Goal: Information Seeking & Learning: Check status

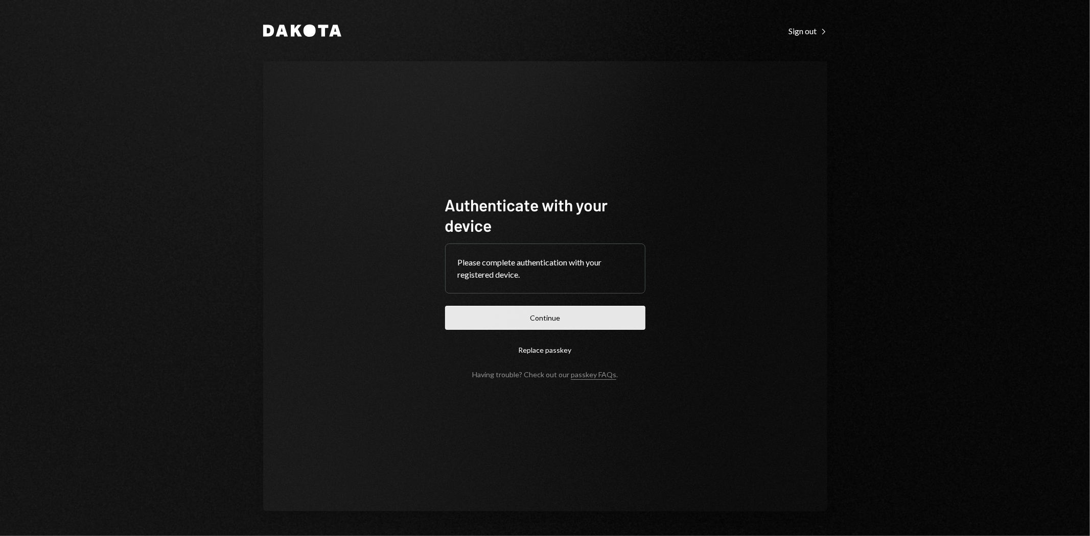
click at [547, 322] on button "Continue" at bounding box center [545, 318] width 200 height 24
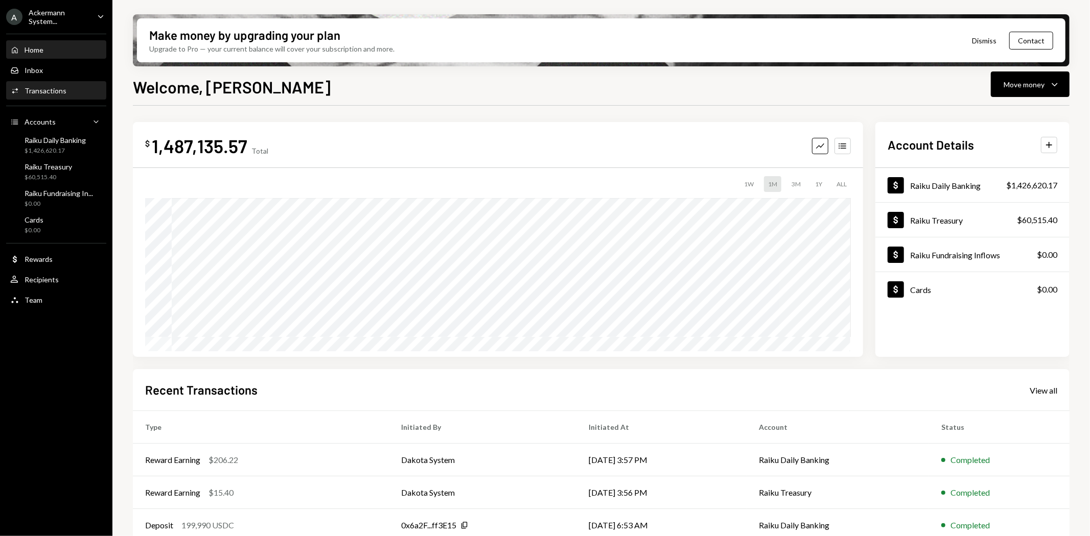
click at [50, 88] on div "Transactions" at bounding box center [46, 90] width 42 height 9
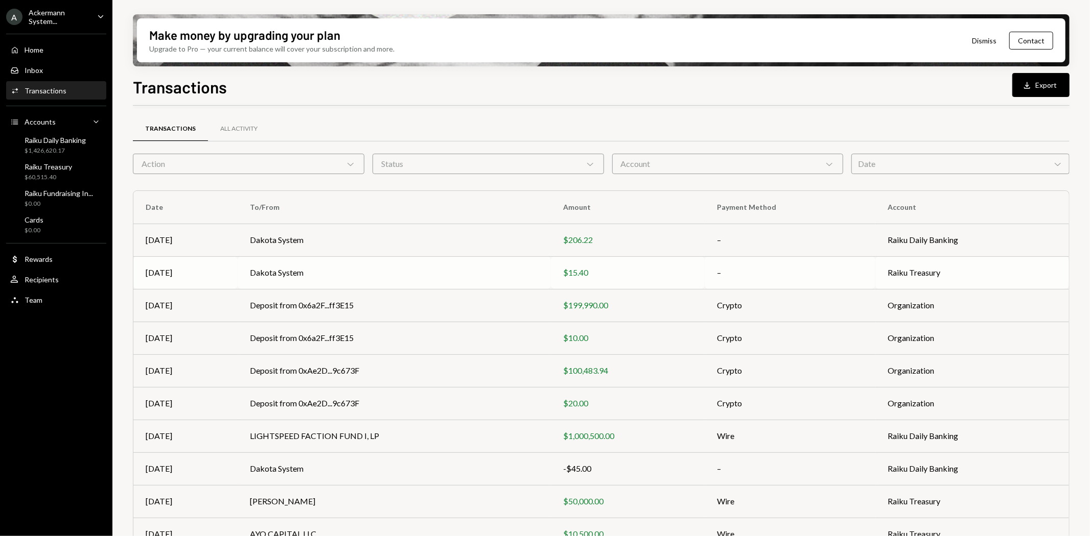
scroll to position [45, 0]
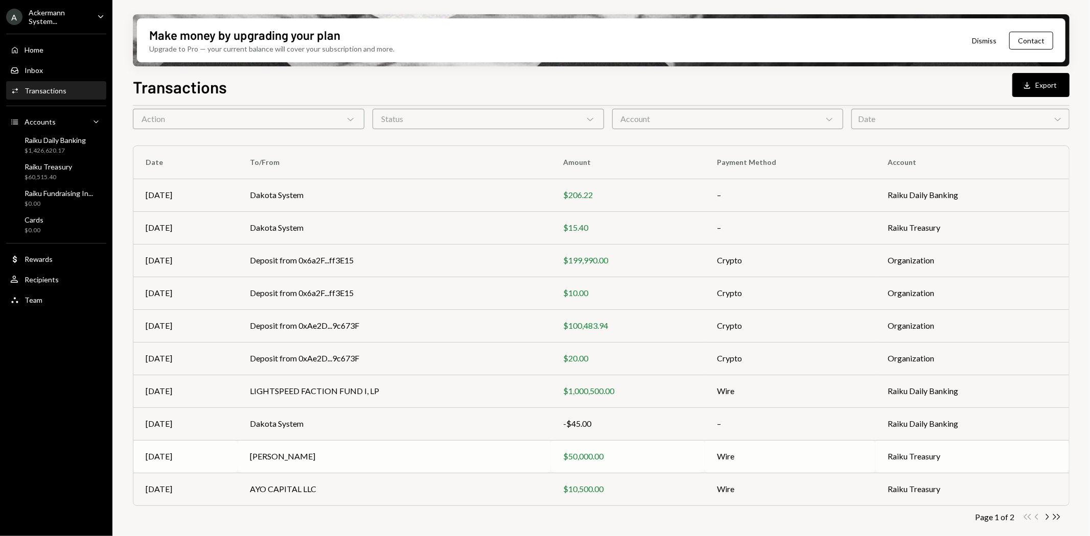
click at [291, 458] on td "KONSTANTIN RICHTER" at bounding box center [394, 456] width 313 height 33
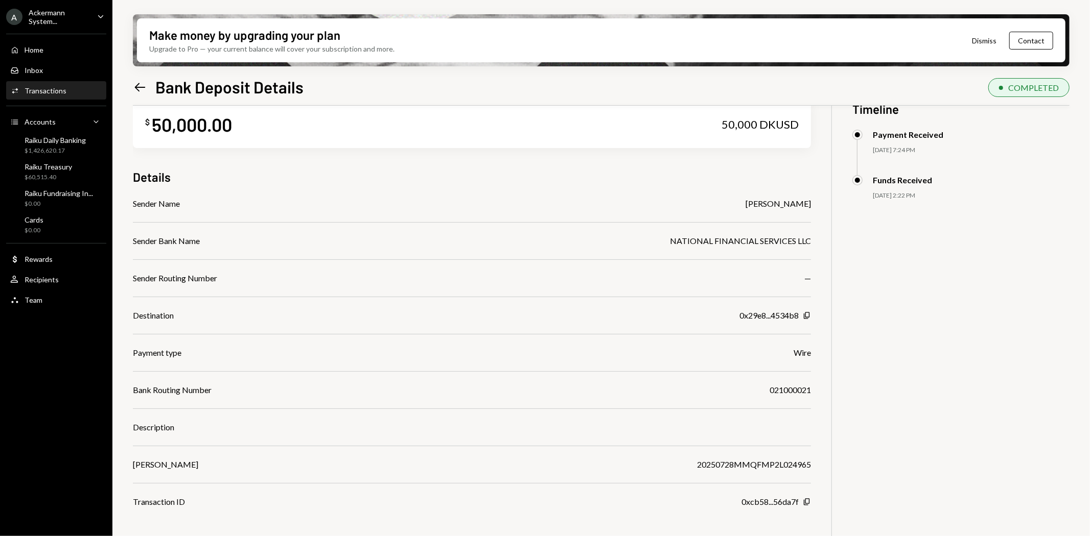
scroll to position [25, 0]
click at [142, 84] on icon "Left Arrow" at bounding box center [140, 87] width 14 height 14
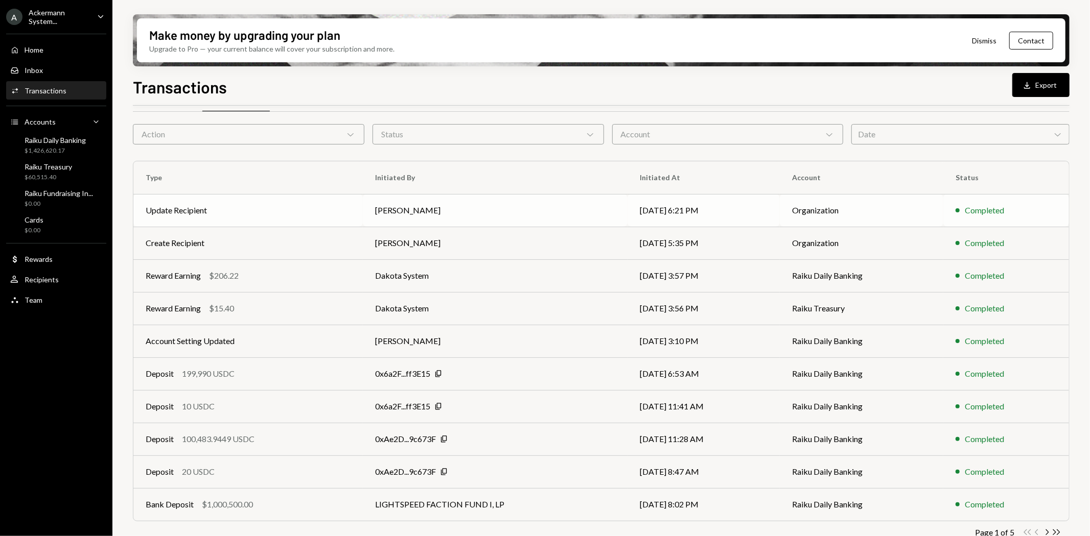
scroll to position [45, 0]
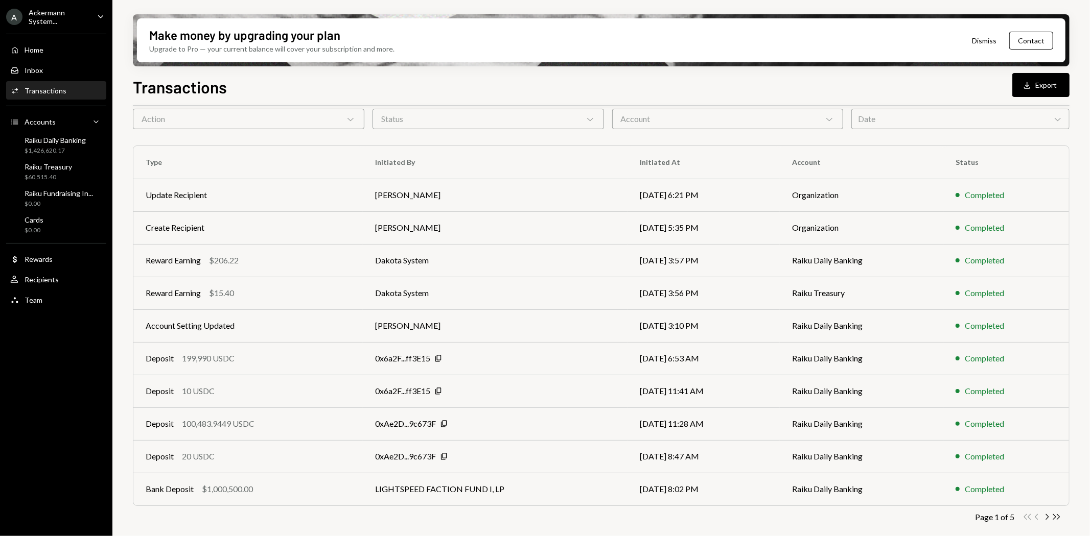
click at [22, 92] on div "Activities Transactions" at bounding box center [38, 90] width 56 height 9
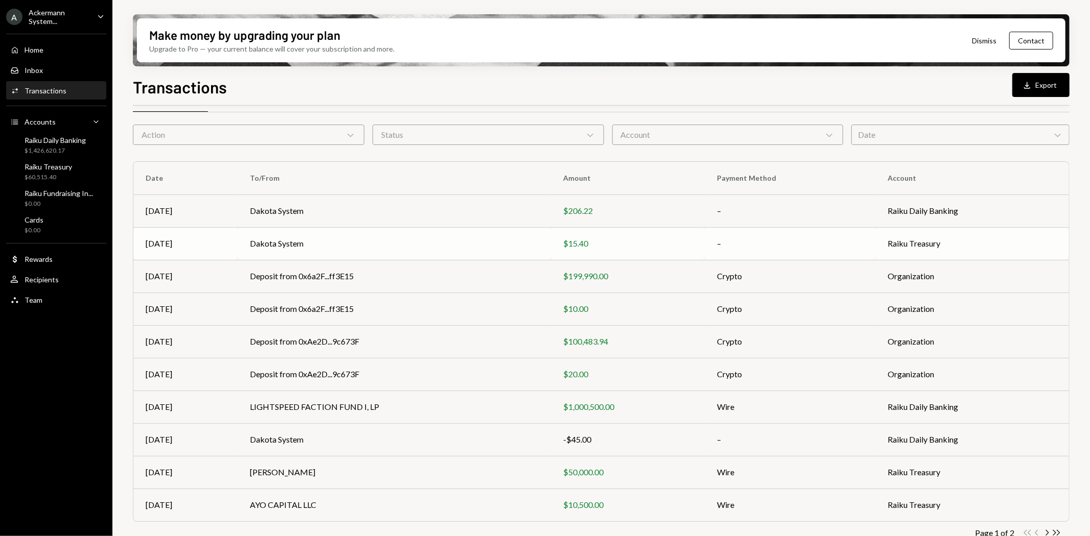
scroll to position [45, 0]
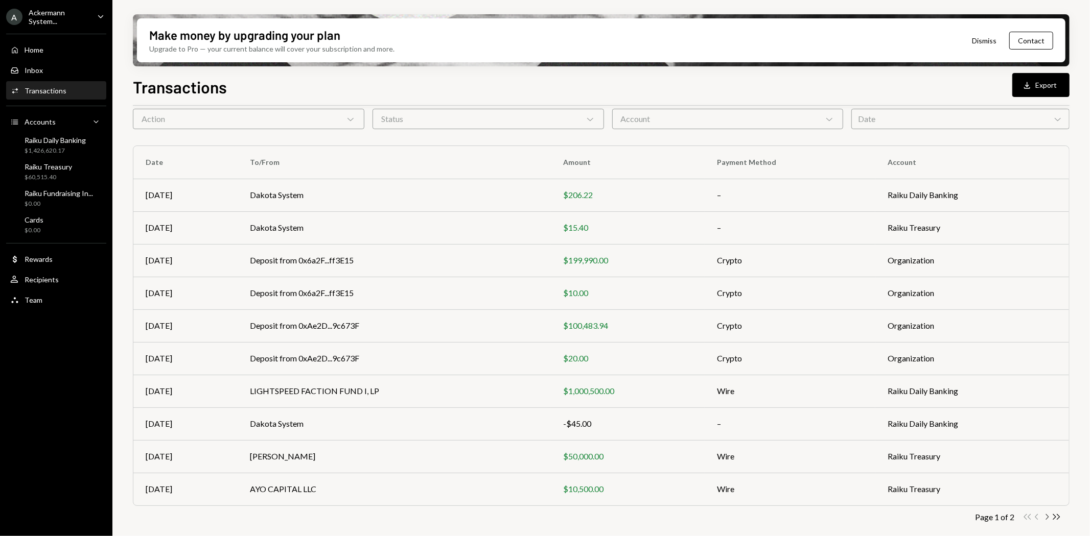
click at [1047, 514] on icon "Chevron Right" at bounding box center [1047, 517] width 10 height 10
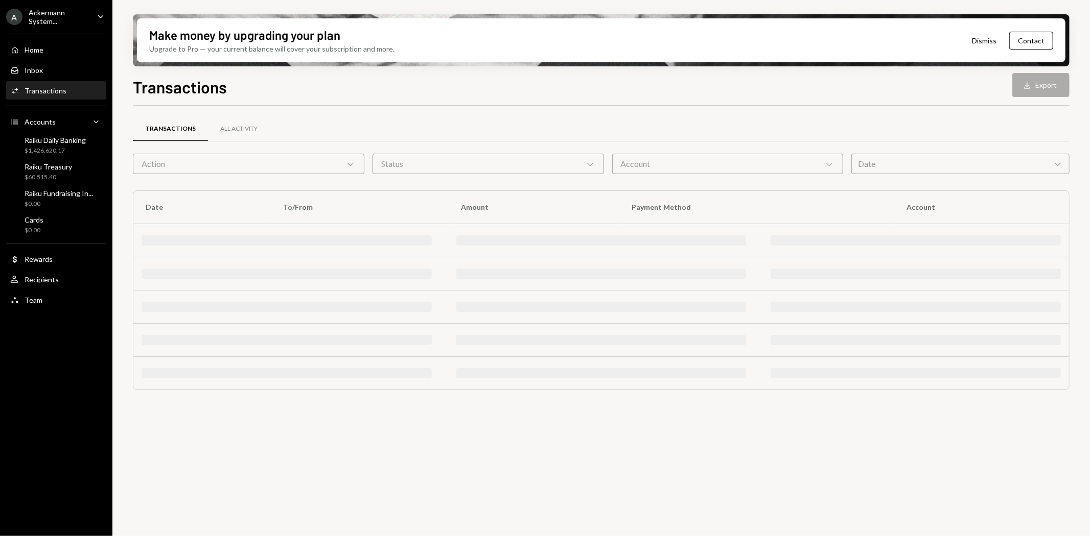
scroll to position [0, 0]
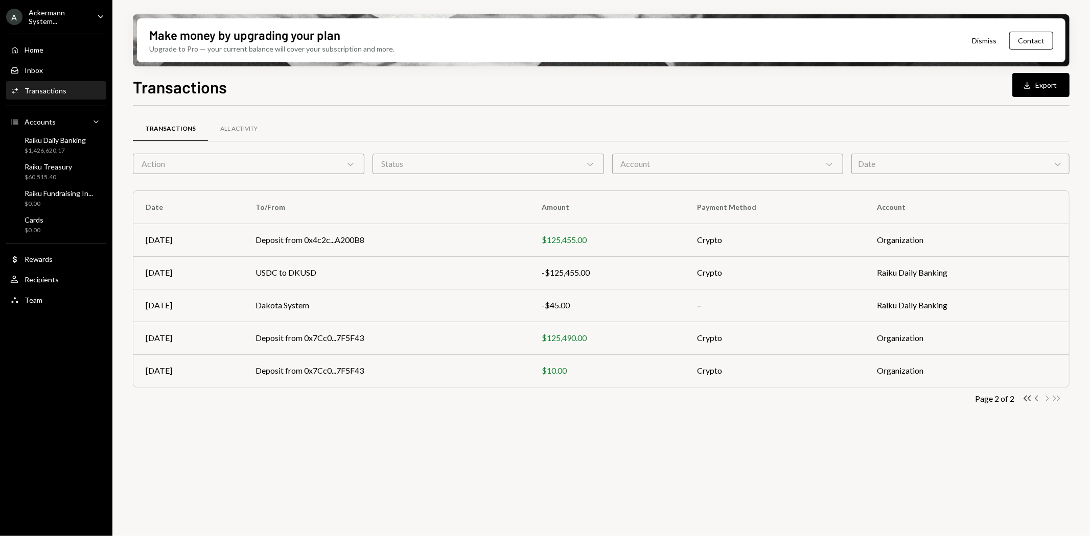
click at [1033, 397] on icon "Chevron Left" at bounding box center [1037, 399] width 10 height 10
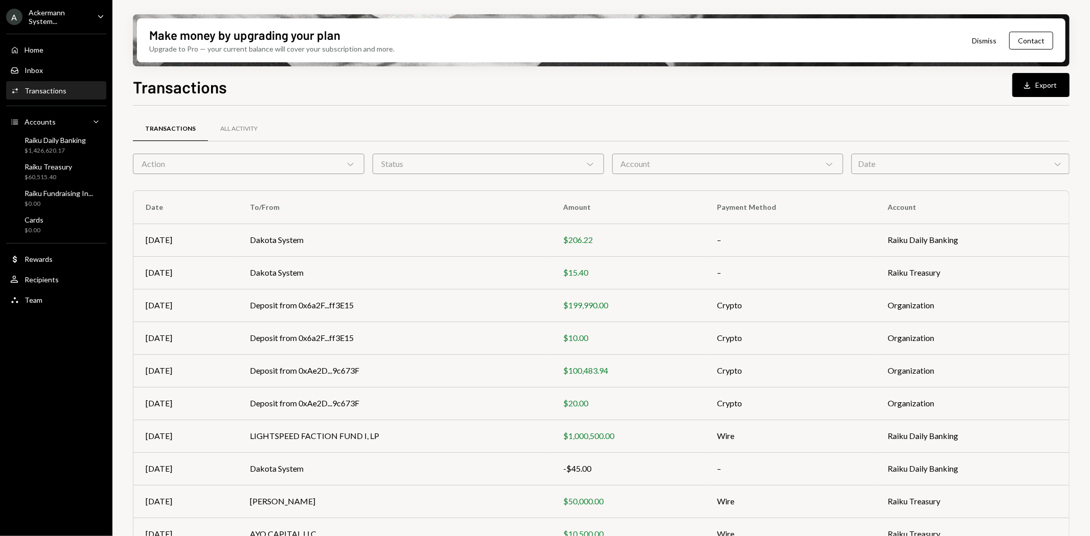
click at [104, 11] on icon "Caret Down" at bounding box center [100, 16] width 11 height 11
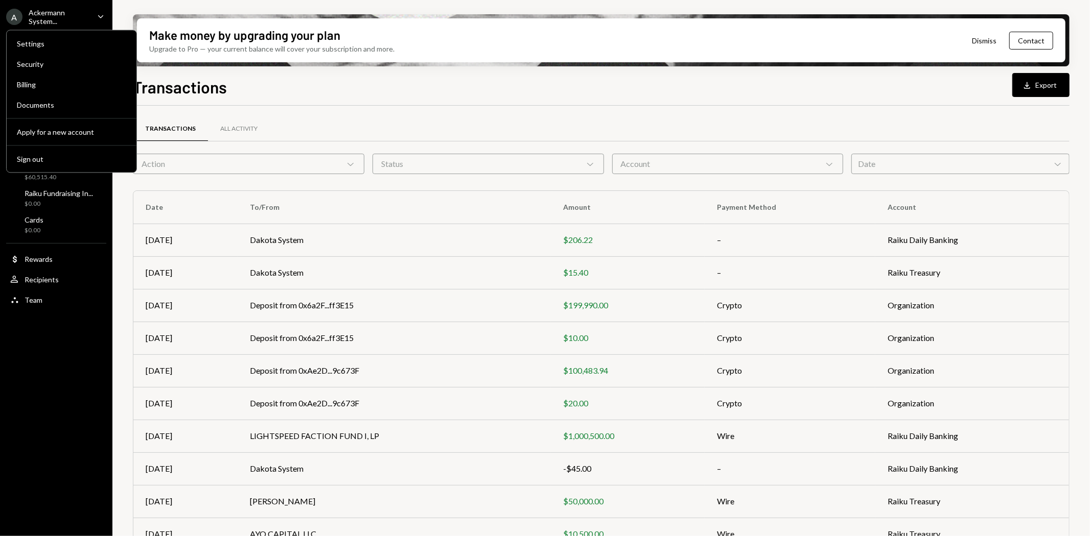
click at [45, 19] on div "Ackermann System..." at bounding box center [59, 16] width 60 height 17
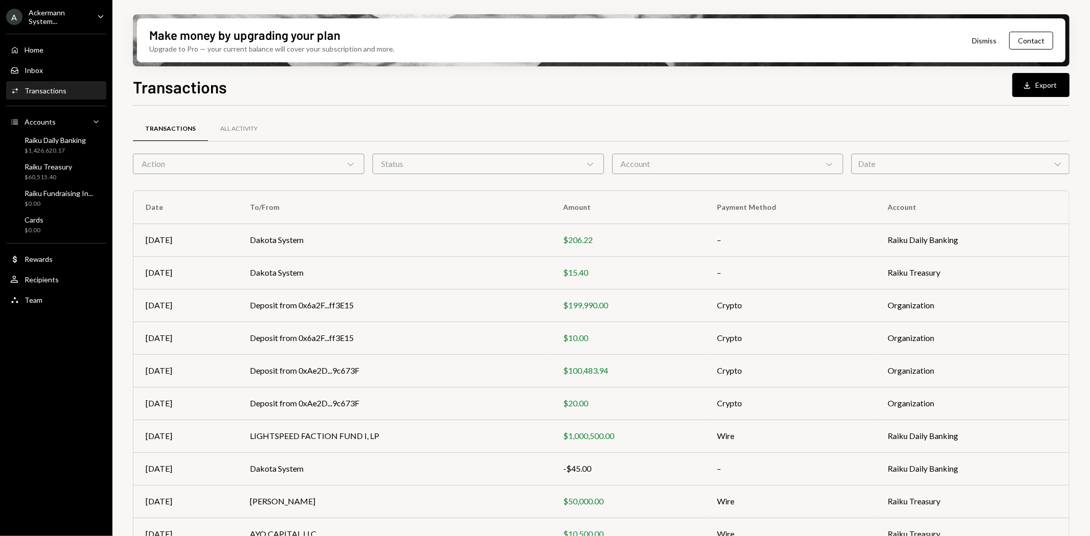
click at [45, 19] on div "Ackermann System..." at bounding box center [59, 16] width 60 height 17
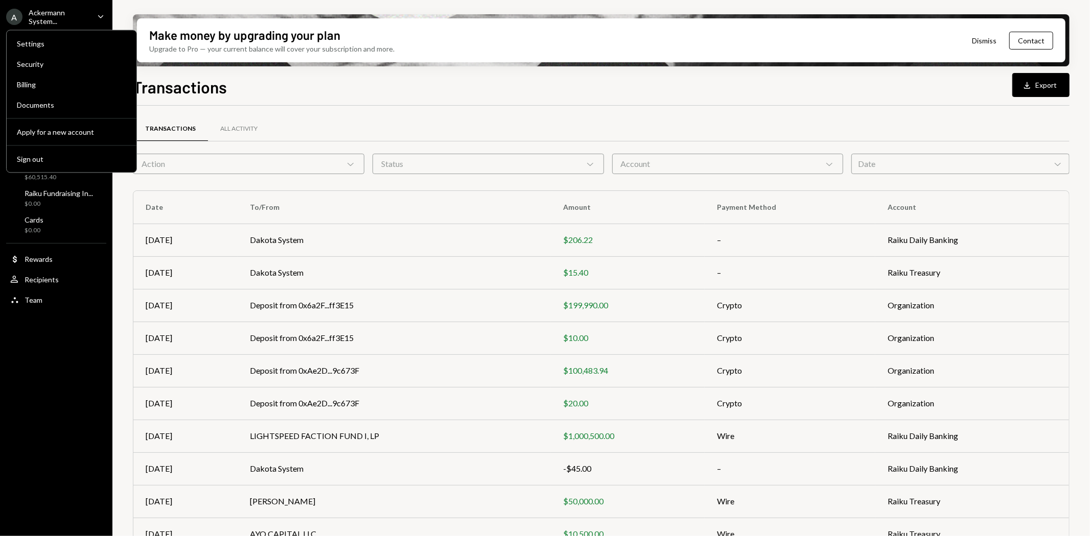
click at [17, 17] on div "A" at bounding box center [14, 17] width 16 height 16
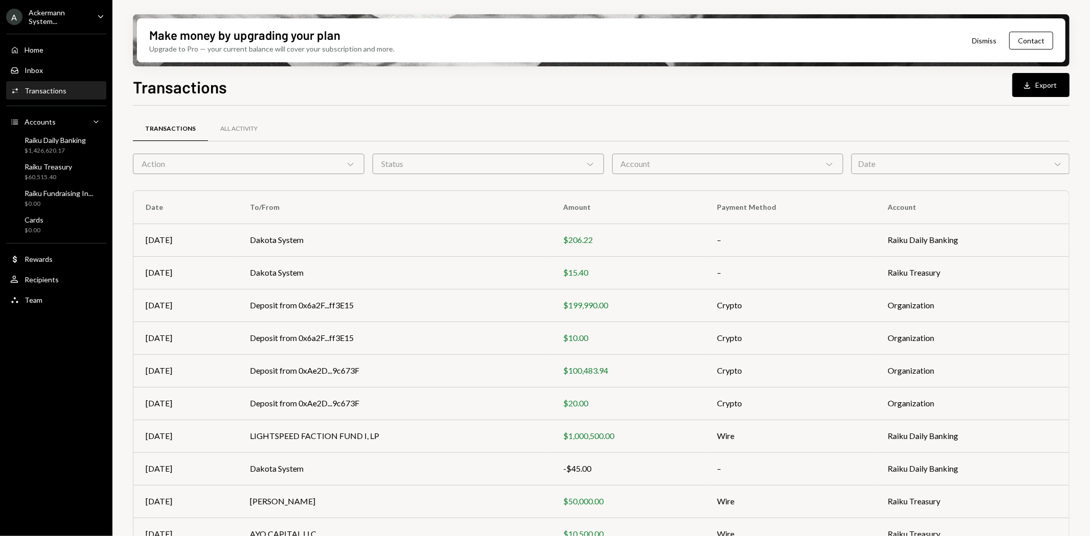
click at [17, 17] on div "A" at bounding box center [14, 17] width 16 height 16
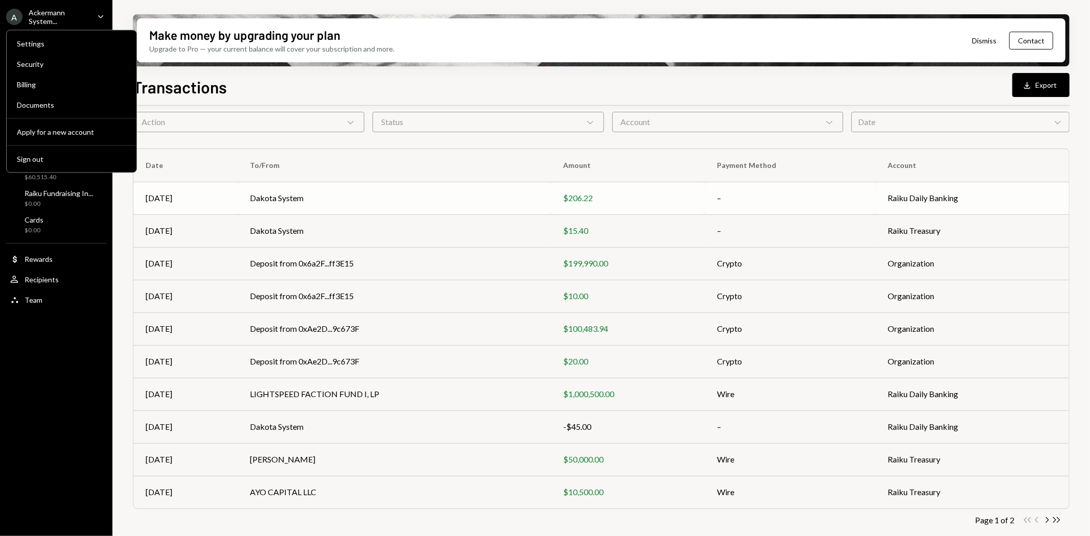
scroll to position [45, 0]
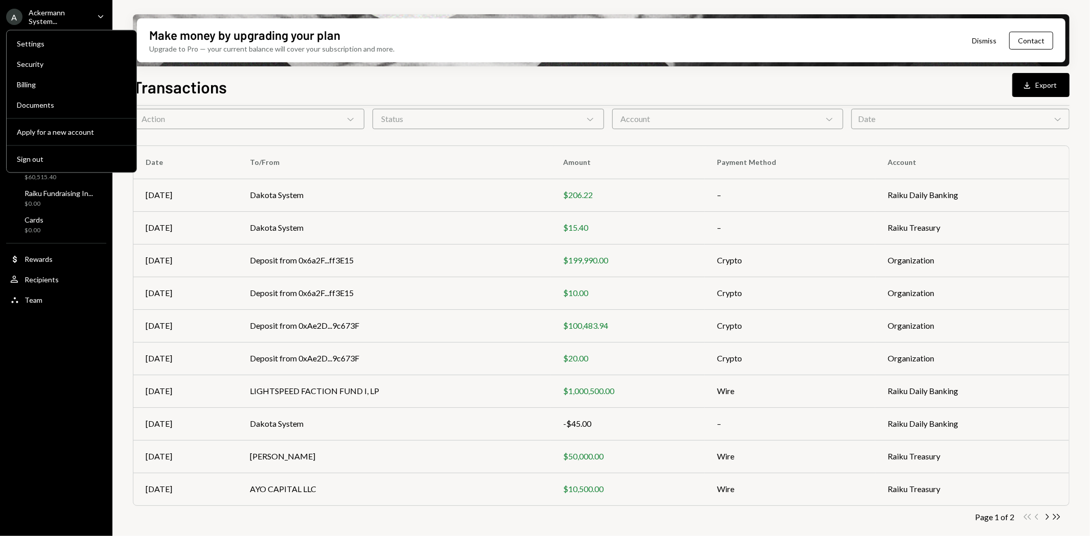
click at [1061, 515] on div "Page 1 of 2 Double Arrow Left Chevron Left Chevron Right Double Arrow Right" at bounding box center [601, 517] width 936 height 10
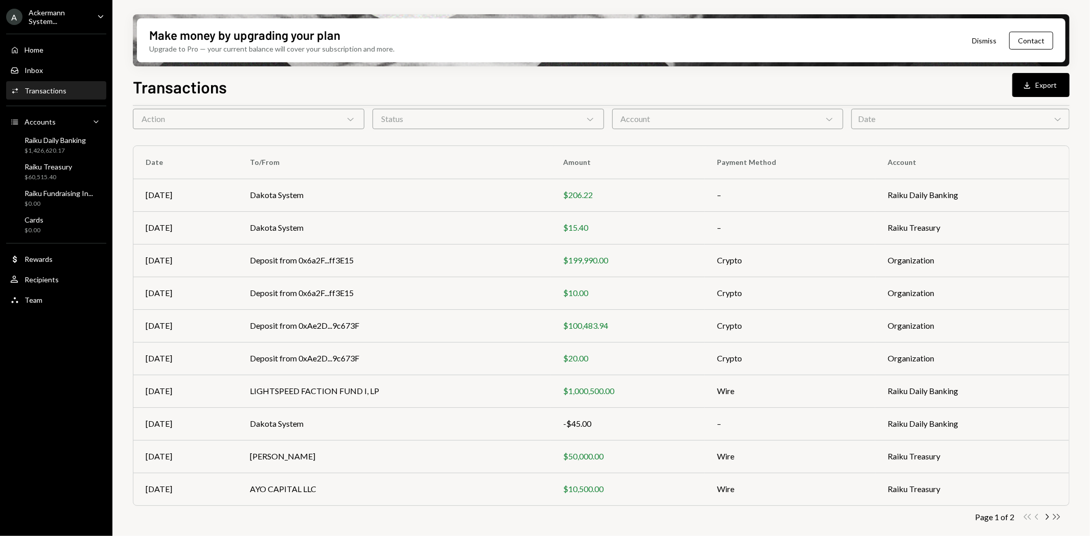
click at [1059, 516] on icon "button" at bounding box center [1056, 517] width 7 height 6
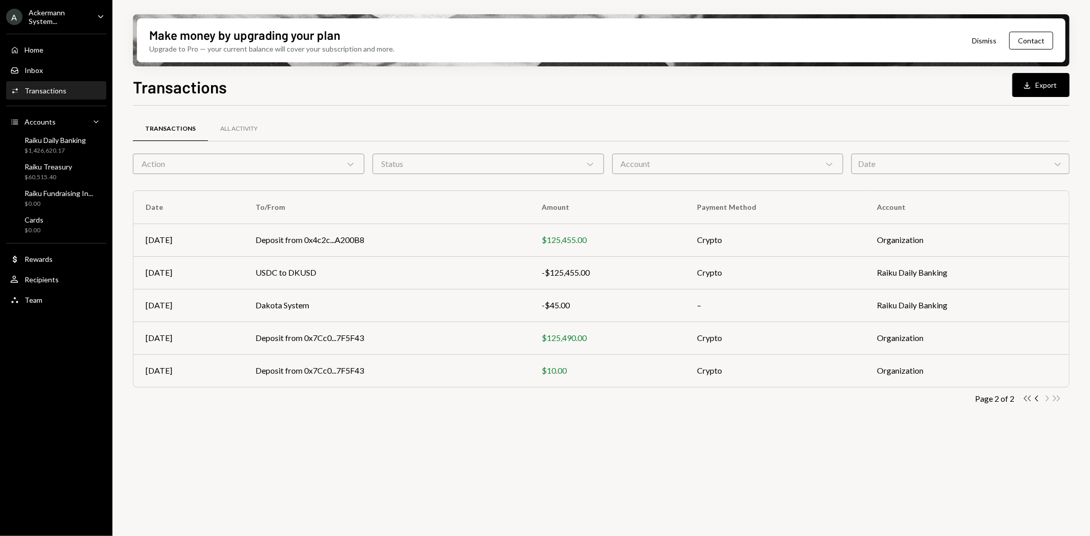
click at [1030, 400] on icon "Double Arrow Left" at bounding box center [1027, 399] width 10 height 10
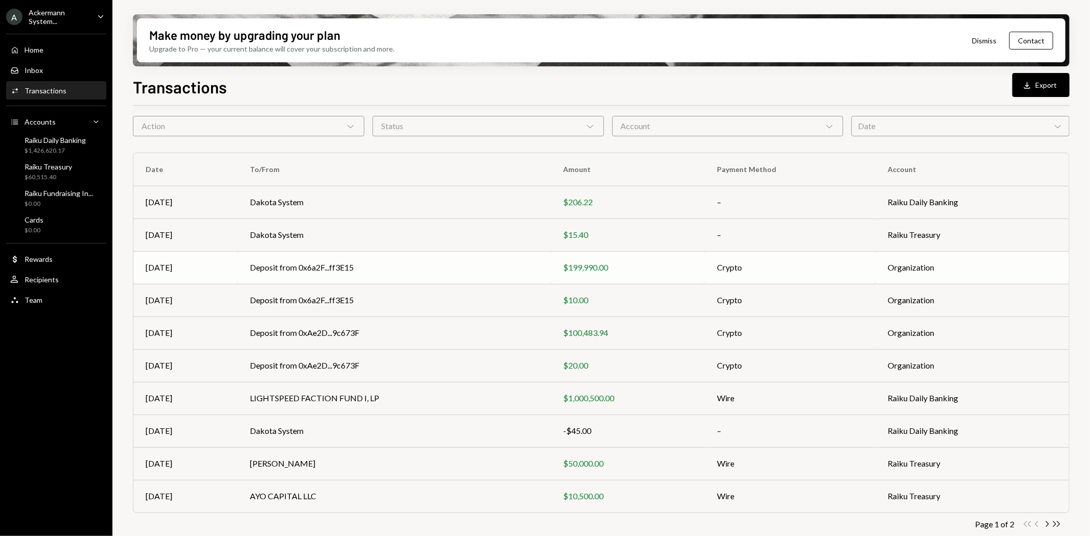
scroll to position [45, 0]
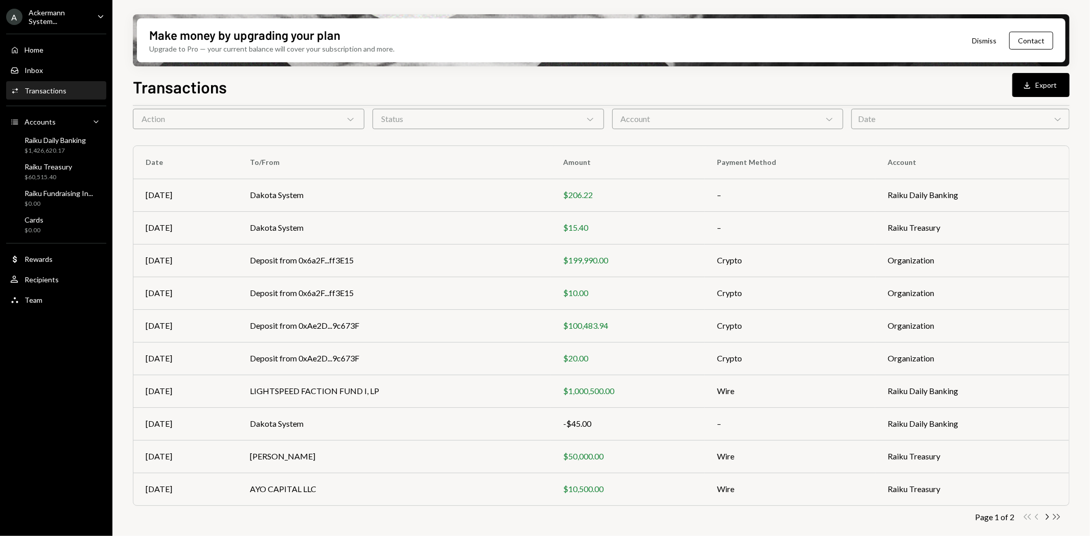
click at [1053, 520] on icon "Double Arrow Right" at bounding box center [1056, 517] width 10 height 10
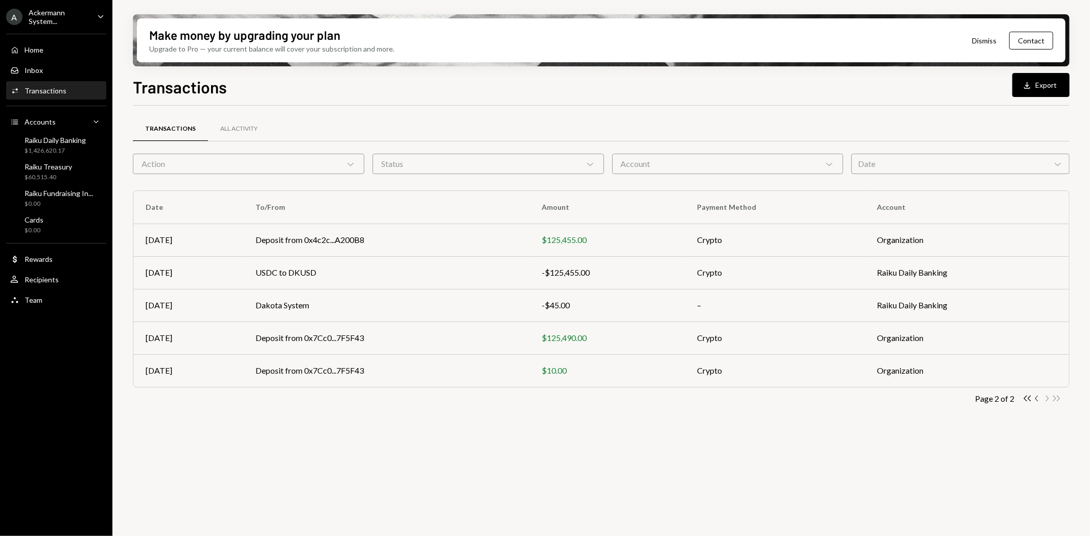
click at [1035, 398] on icon "Chevron Left" at bounding box center [1037, 399] width 10 height 10
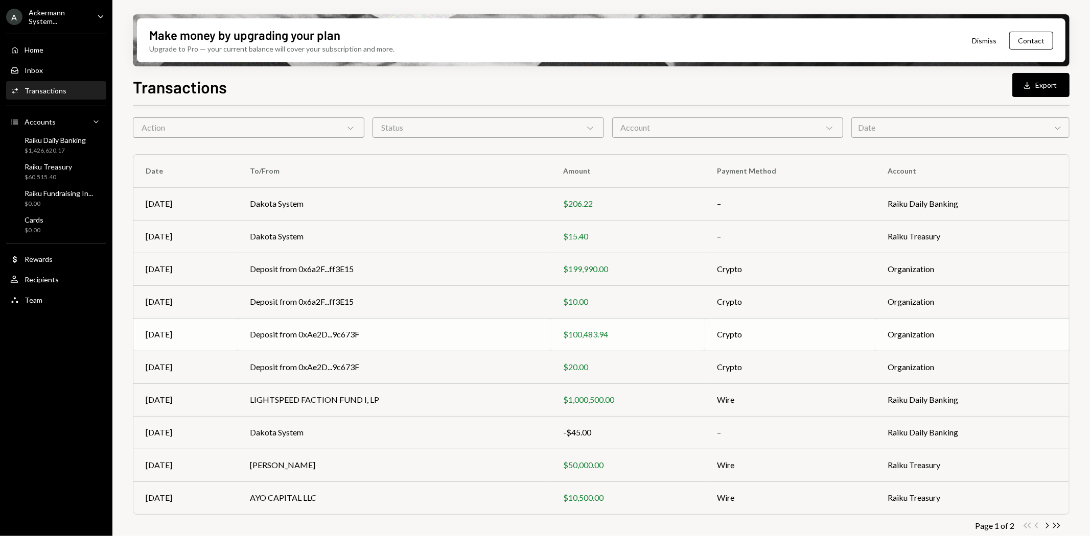
scroll to position [45, 0]
